Goal: Information Seeking & Learning: Understand process/instructions

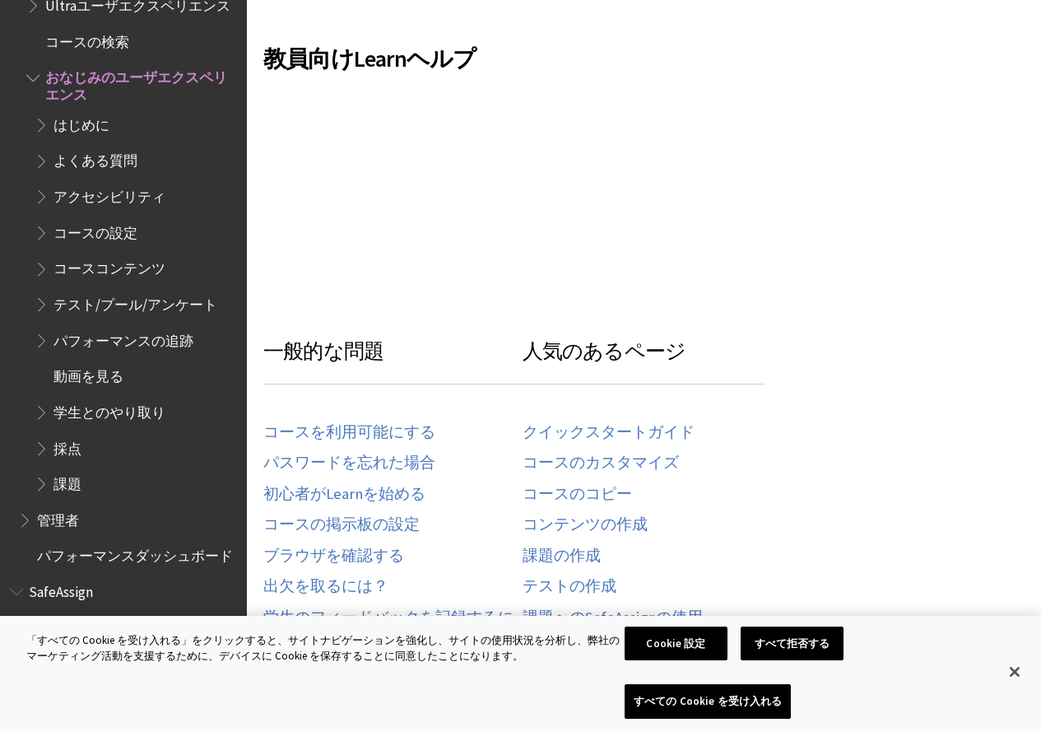
scroll to position [494, 0]
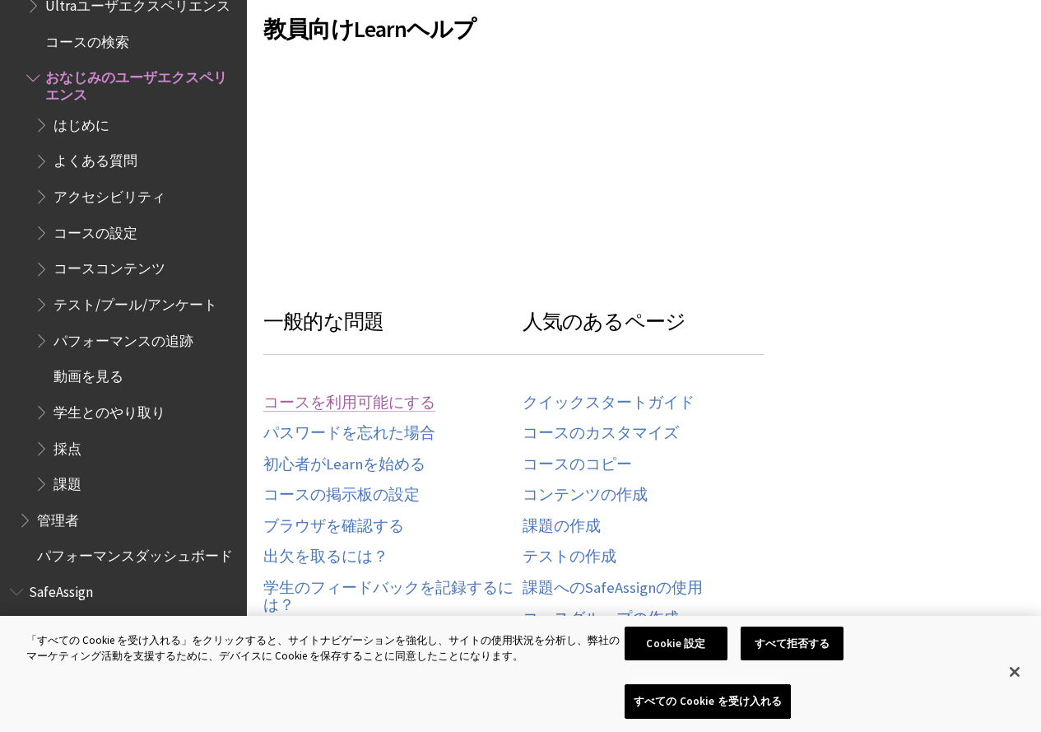
click at [393, 407] on link "コースを利用可能にする" at bounding box center [349, 402] width 172 height 19
click at [554, 465] on link "コースのコピー" at bounding box center [577, 464] width 109 height 19
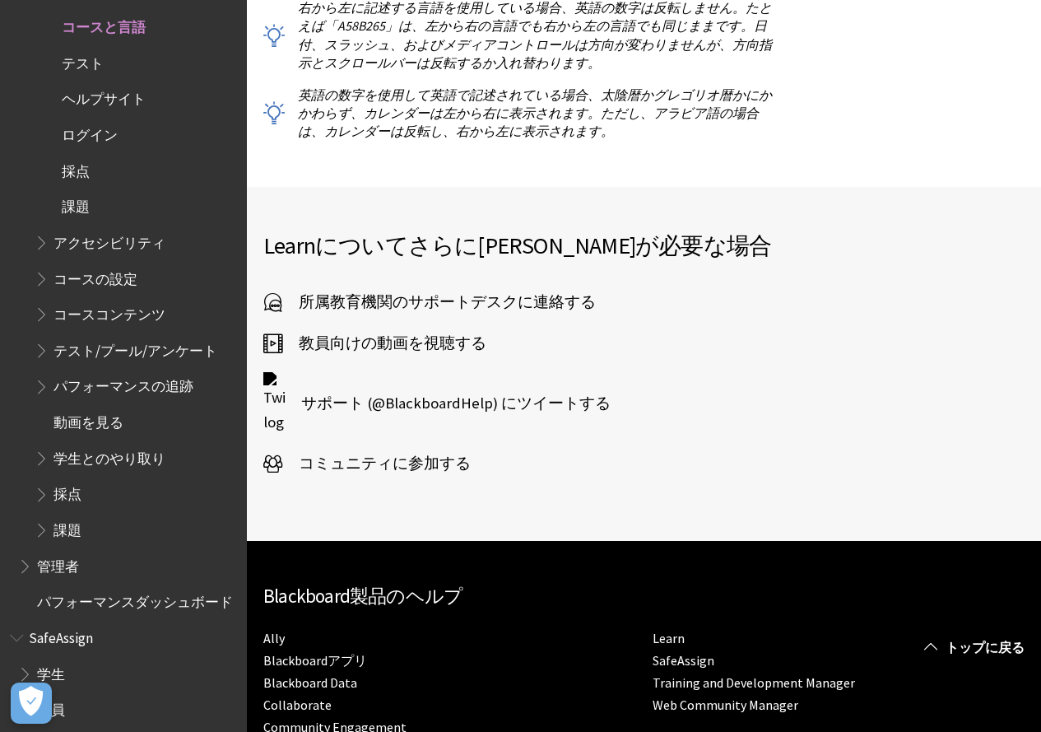
scroll to position [4116, 0]
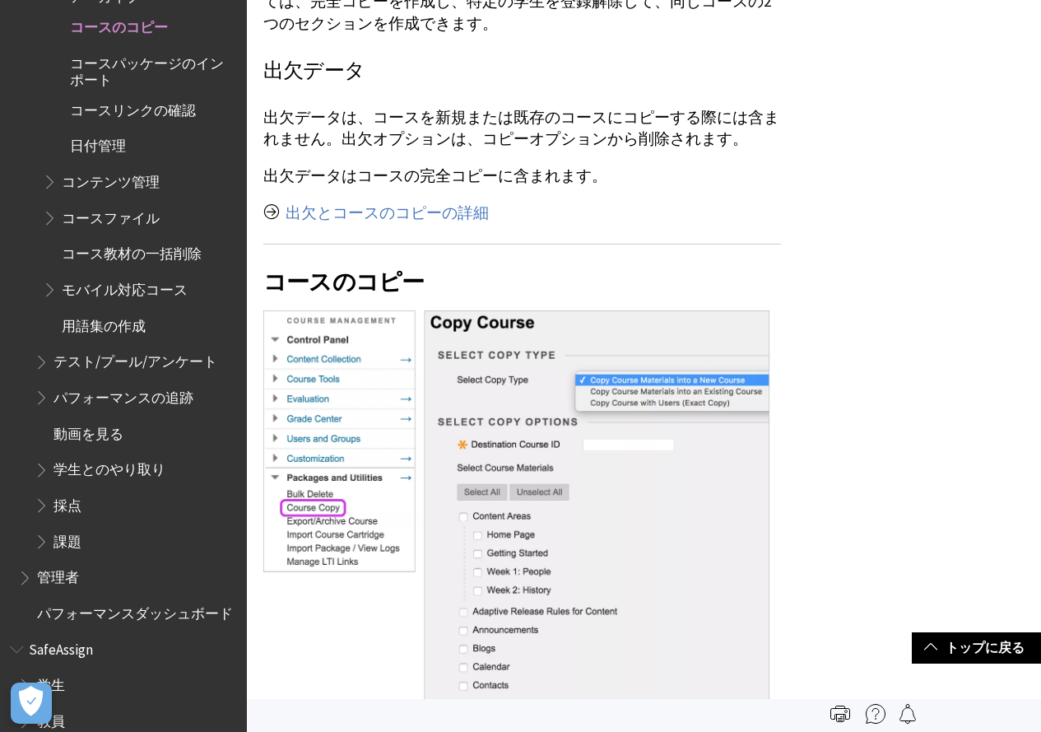
scroll to position [576, 0]
